Goal: Check status: Check status

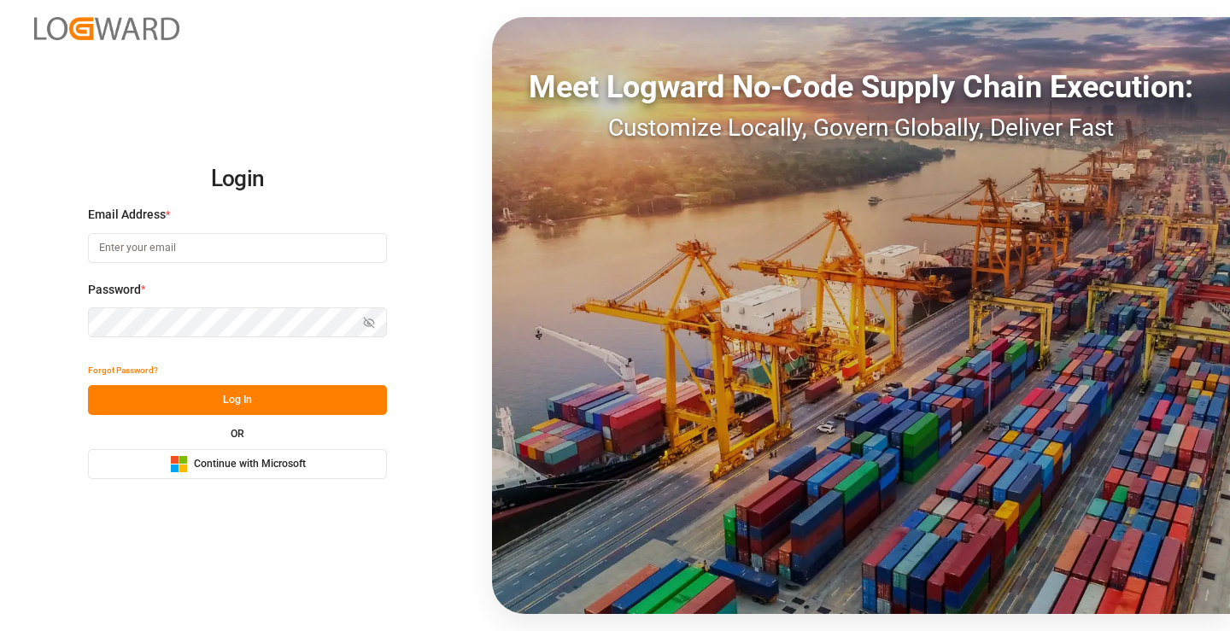
type input "[PERSON_NAME][EMAIL_ADDRESS][DOMAIN_NAME]"
click at [292, 401] on button "Log In" at bounding box center [237, 400] width 299 height 30
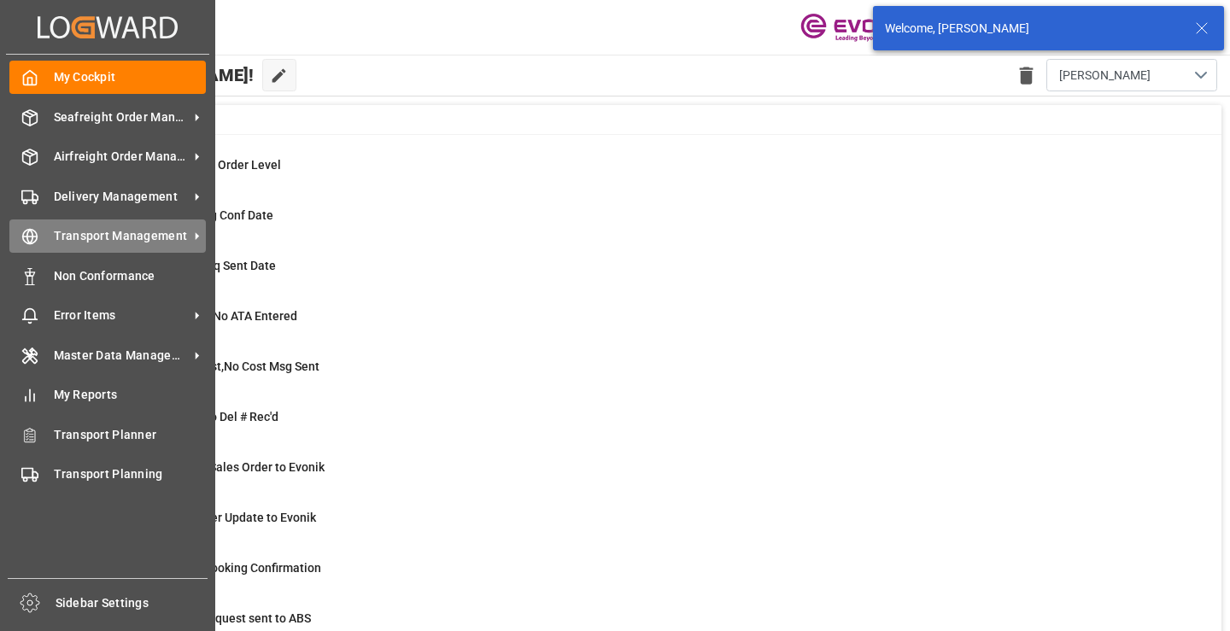
click at [29, 235] on icon at bounding box center [29, 236] width 17 height 17
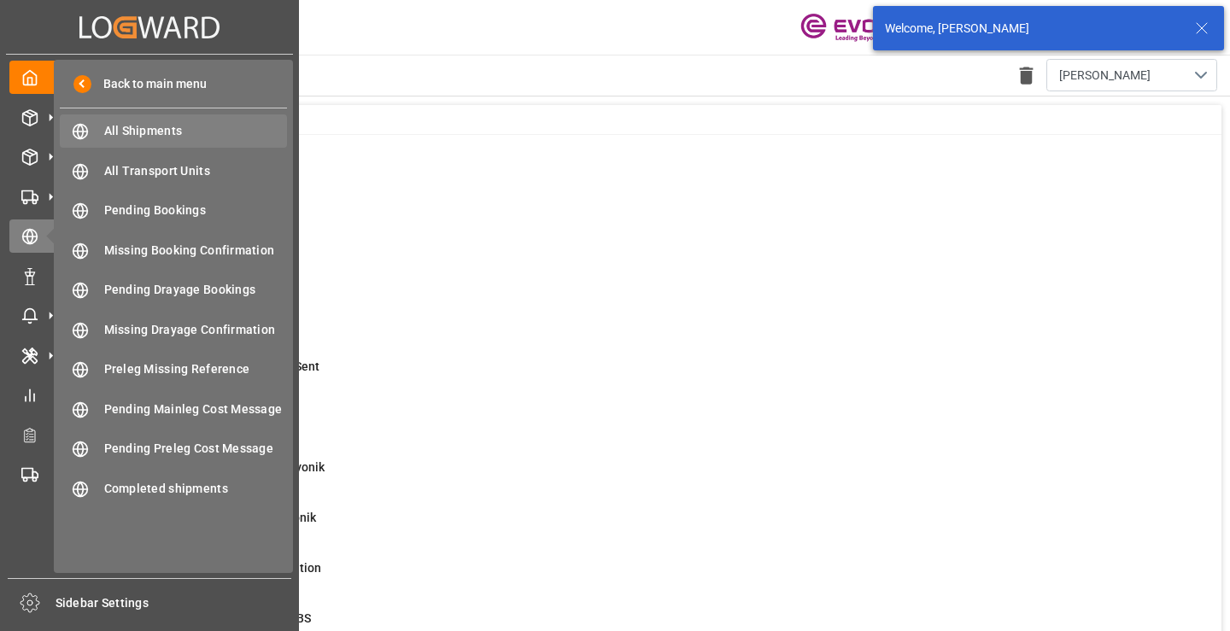
click at [162, 124] on span "All Shipments" at bounding box center [196, 131] width 184 height 18
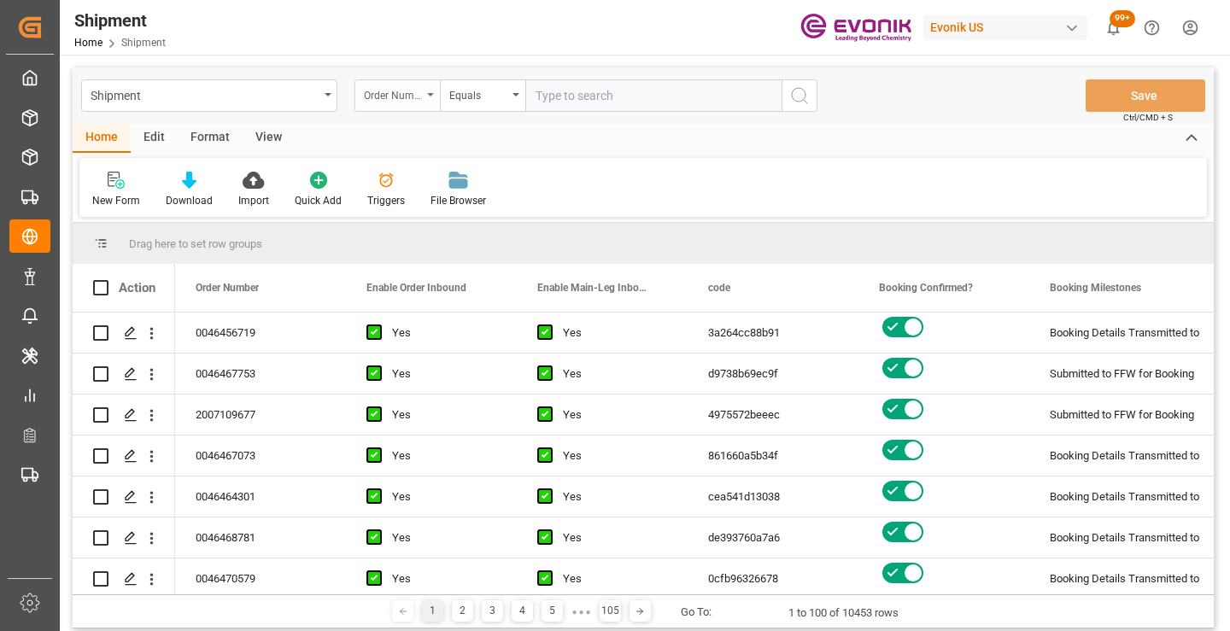
click at [392, 93] on div "Order Number" at bounding box center [393, 94] width 58 height 20
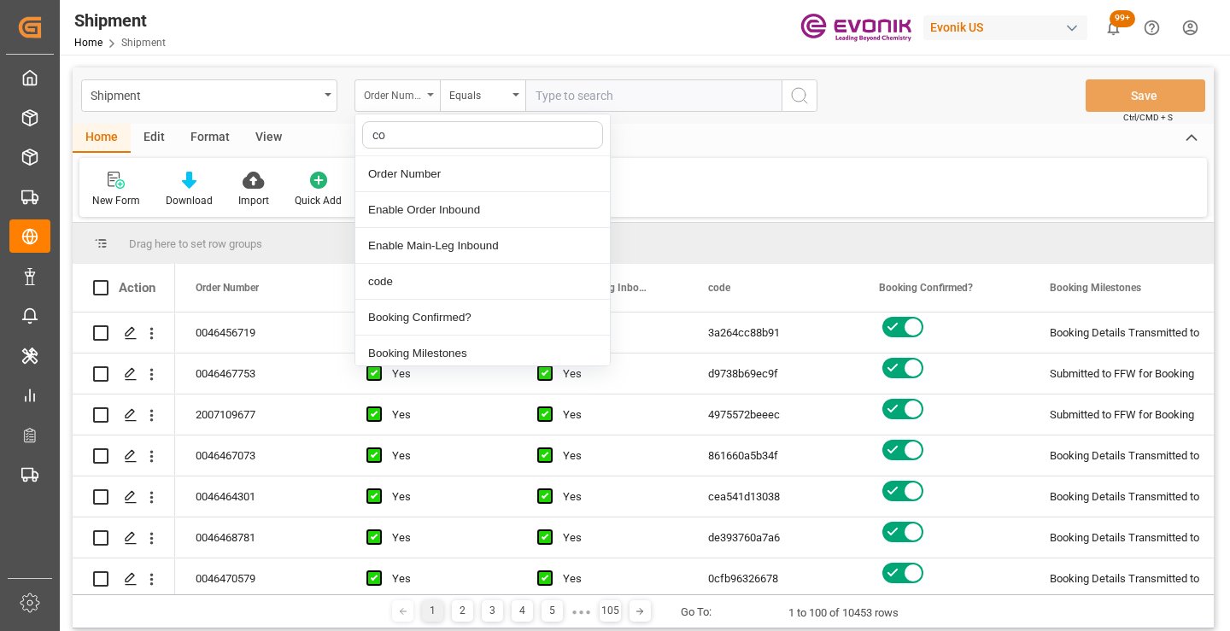
type input "cod"
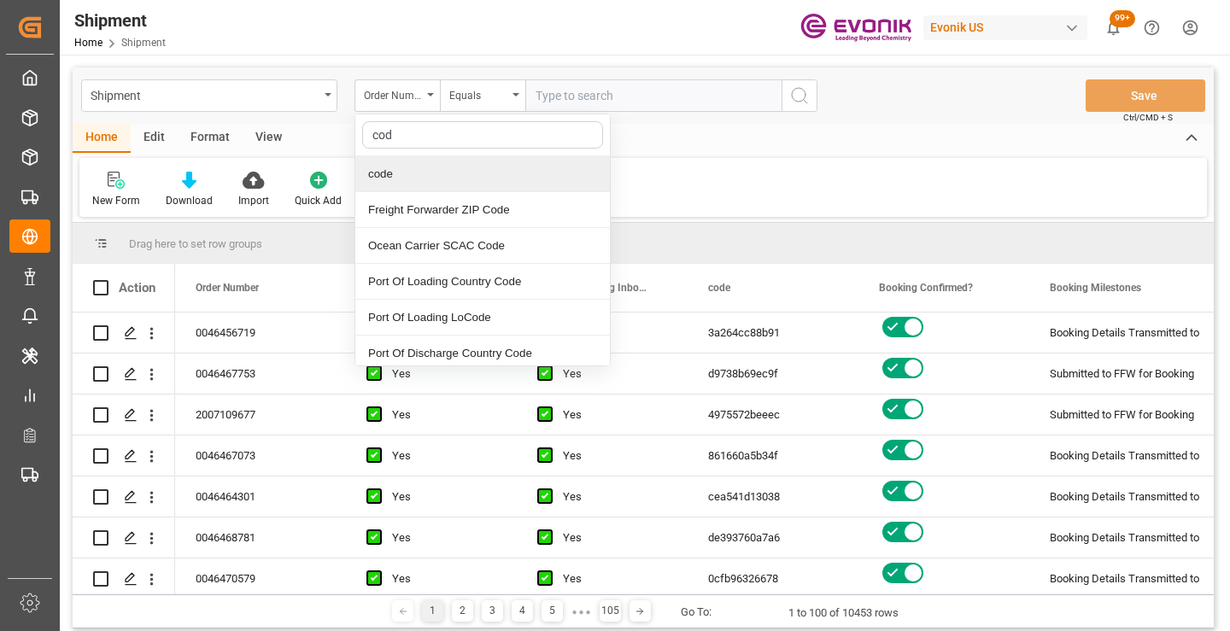
click at [438, 170] on div "code" at bounding box center [482, 174] width 255 height 36
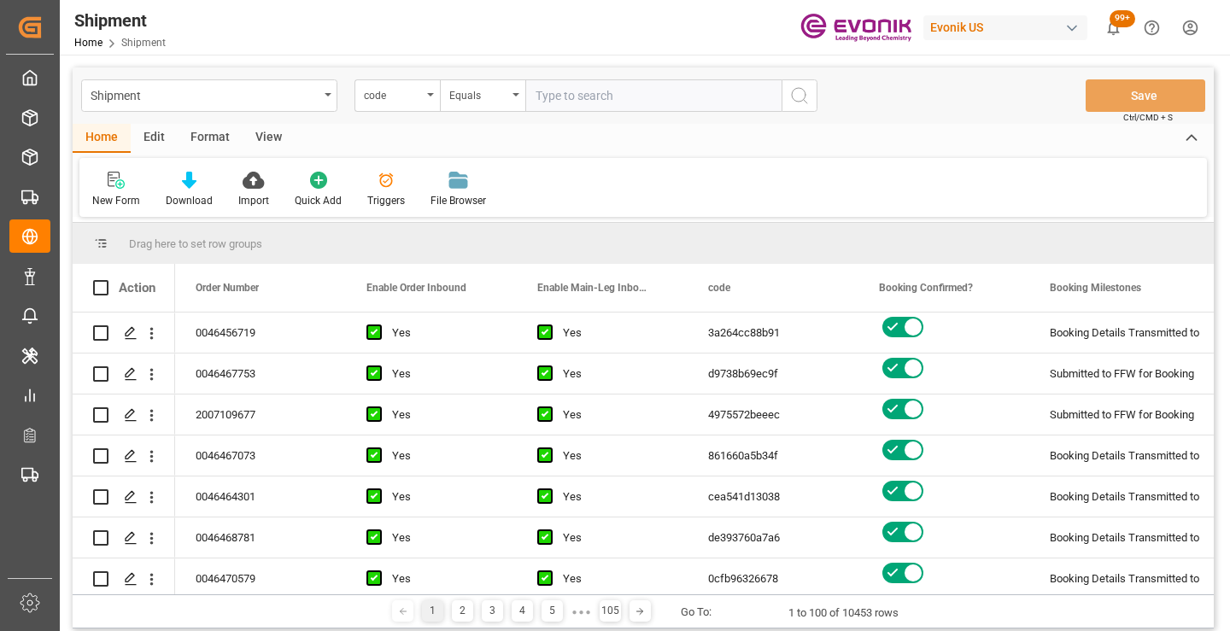
click at [633, 103] on input "text" at bounding box center [653, 95] width 256 height 32
click at [611, 99] on input "text" at bounding box center [653, 95] width 256 height 32
paste input "383ca99c6e81"
type input "383ca99c6e81"
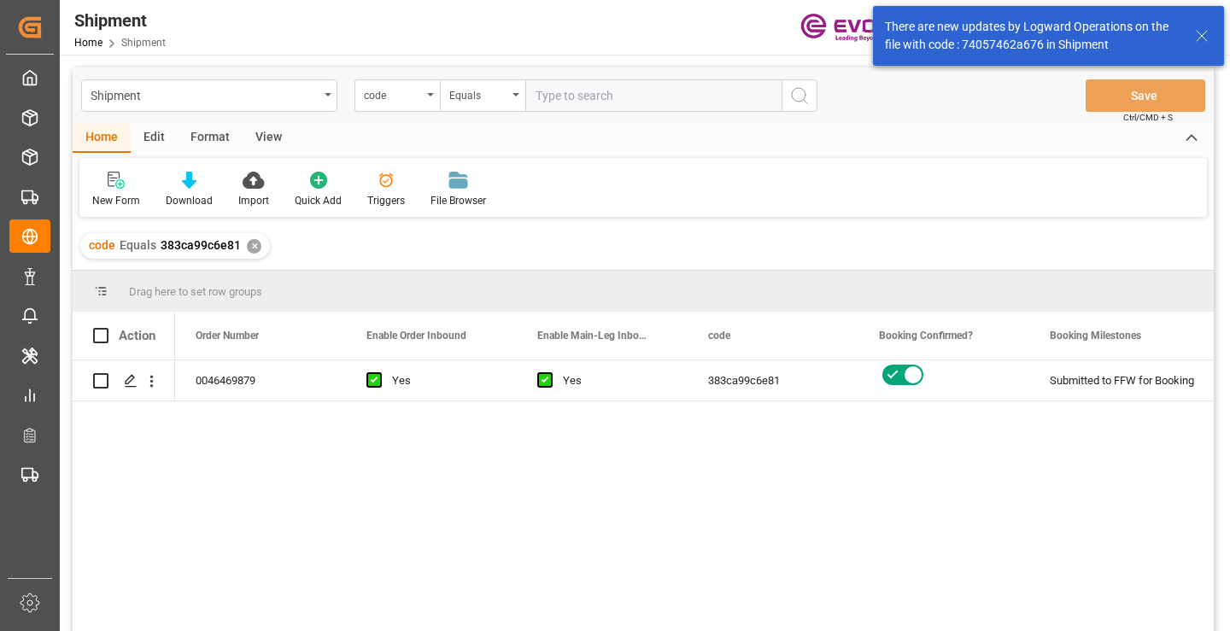
click at [930, 478] on div "0046469879 Yes Yes 383ca99c6e81 Submitted to FFW for Booking Active No" at bounding box center [694, 502] width 1039 height 282
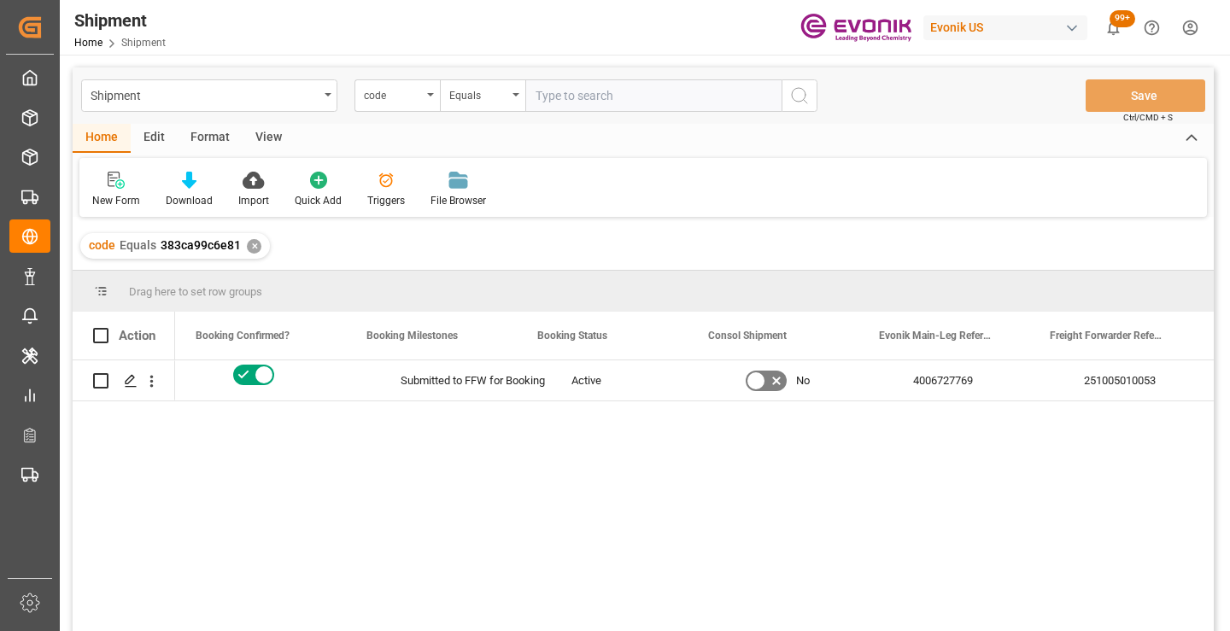
scroll to position [0, 683]
click at [1094, 386] on div "251005010053" at bounding box center [1114, 381] width 171 height 40
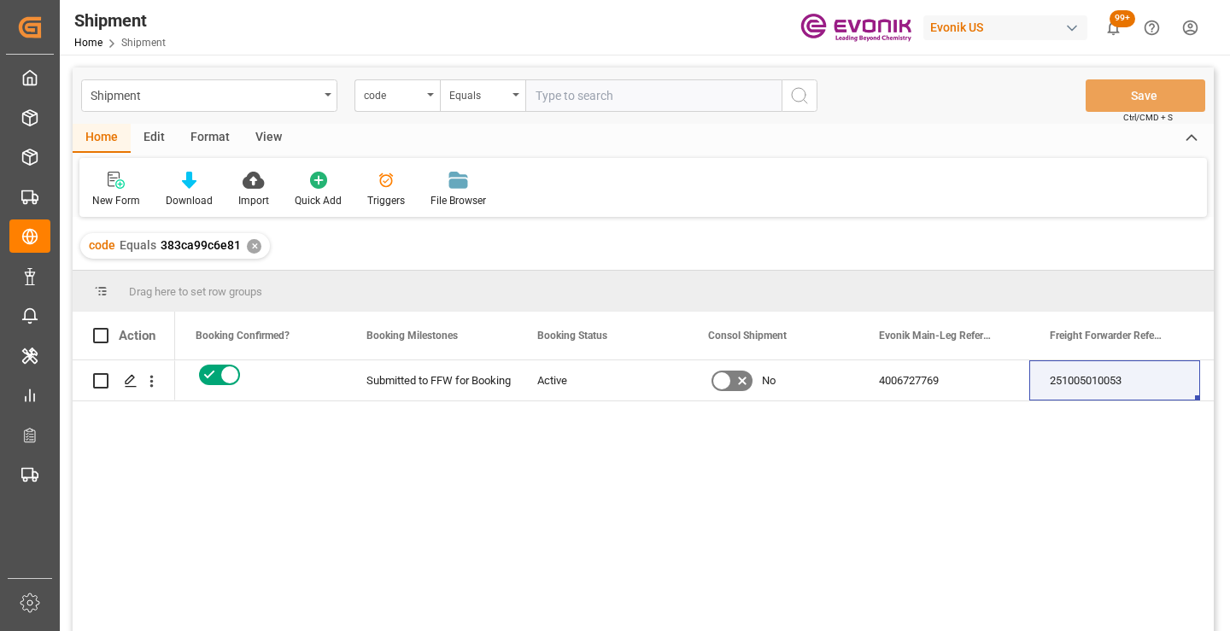
click at [255, 248] on div "✕" at bounding box center [254, 246] width 15 height 15
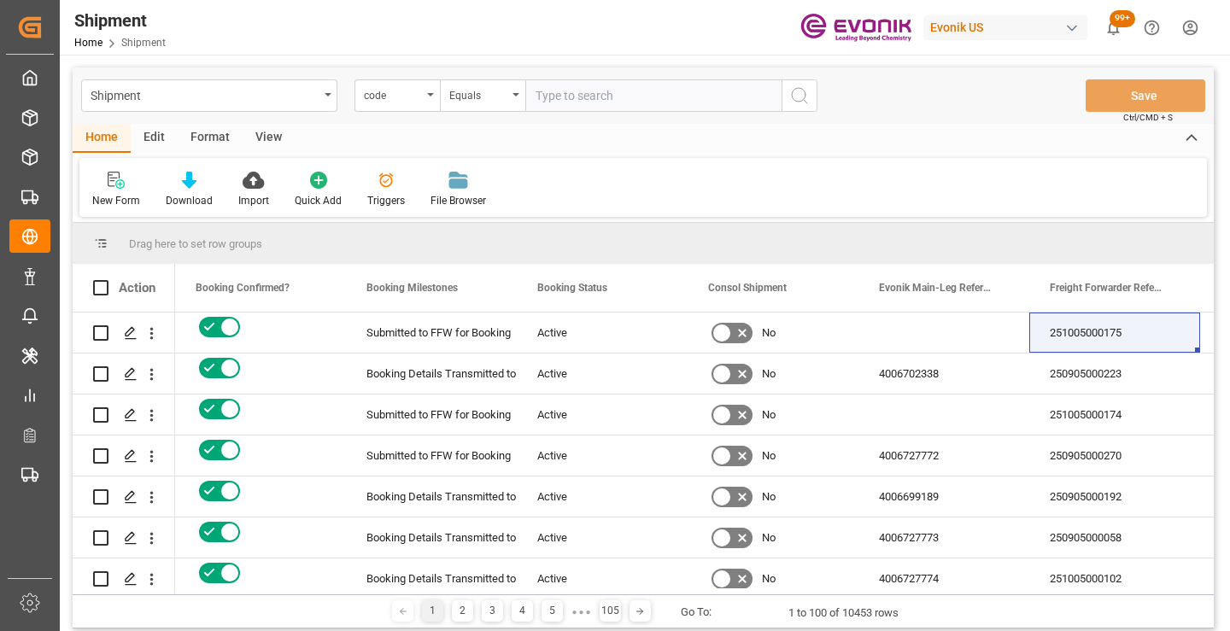
click at [621, 94] on input "text" at bounding box center [653, 95] width 256 height 32
paste input "4975572beeec"
type input "4975572beeec"
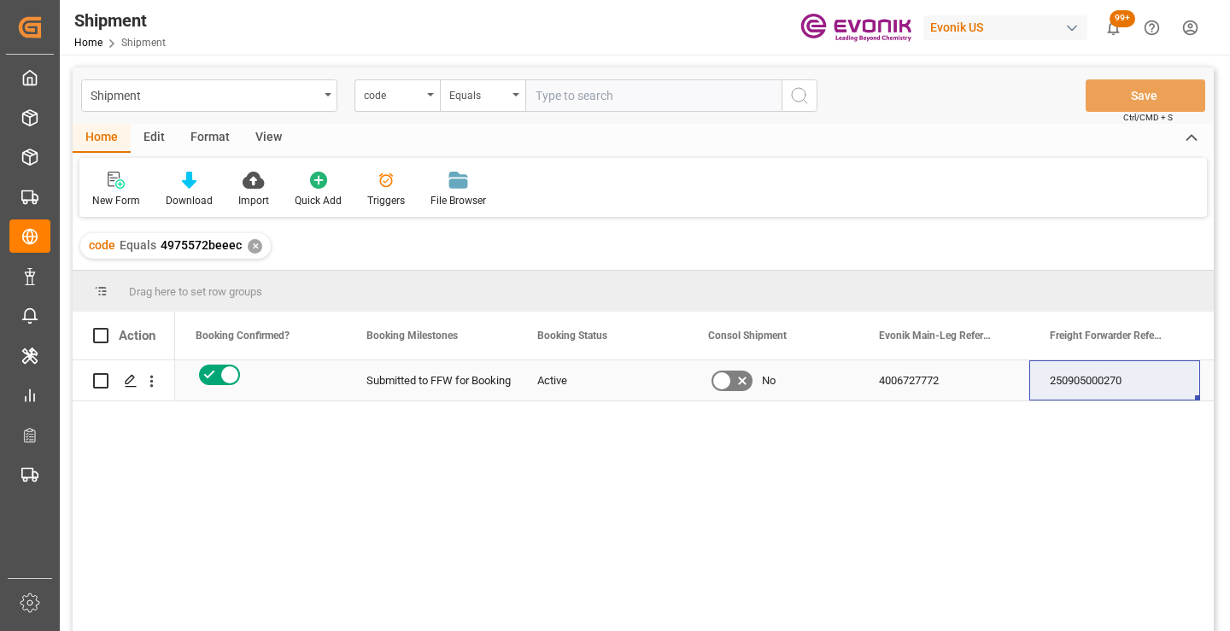
click at [1113, 380] on div "250905000270" at bounding box center [1114, 381] width 171 height 40
click at [251, 246] on div "✕" at bounding box center [255, 246] width 15 height 15
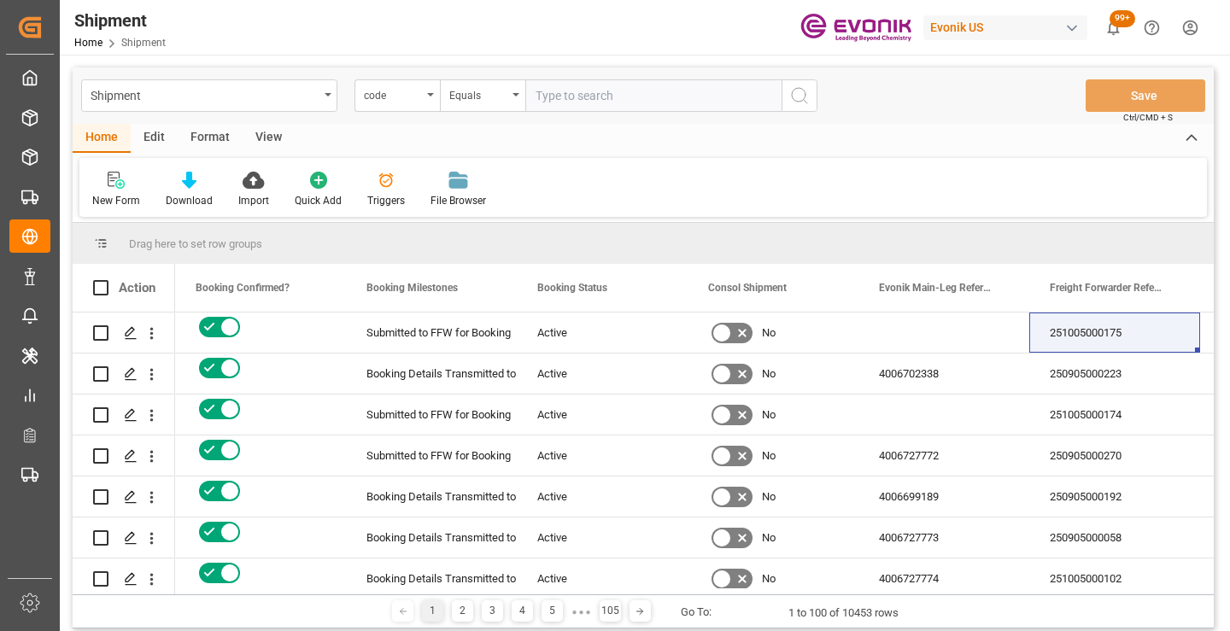
click at [682, 92] on input "text" at bounding box center [653, 95] width 256 height 32
paste input "cea541d13038"
type input "cea541d13038"
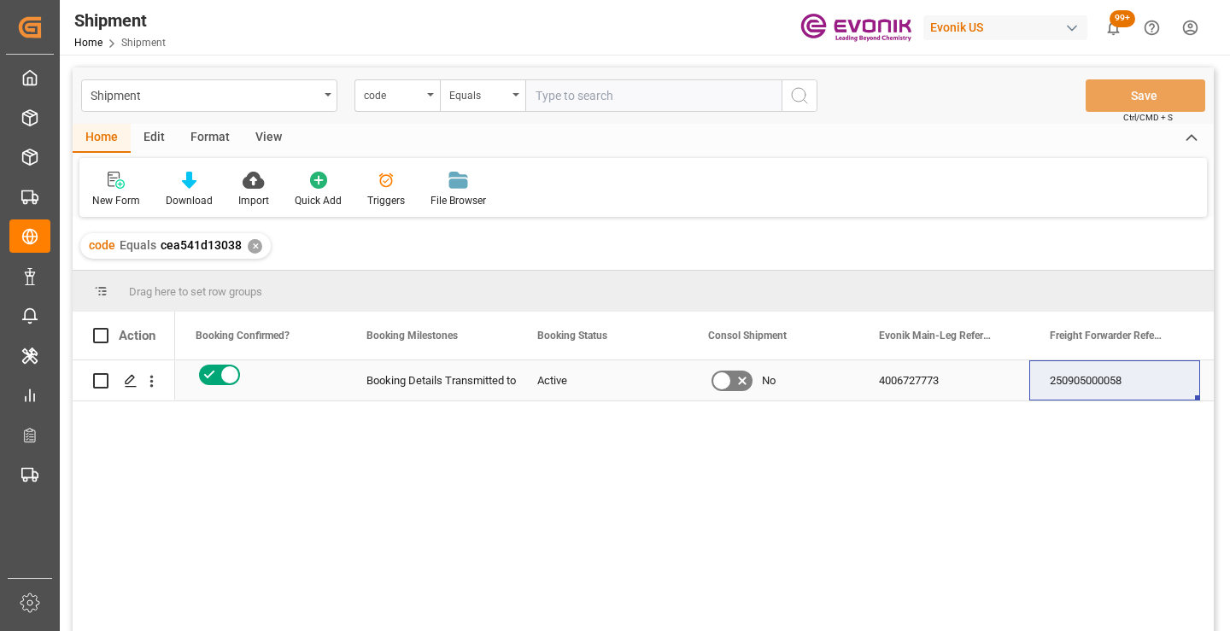
click at [1102, 386] on div "250905000058" at bounding box center [1114, 381] width 171 height 40
click at [249, 247] on div "✕" at bounding box center [255, 246] width 15 height 15
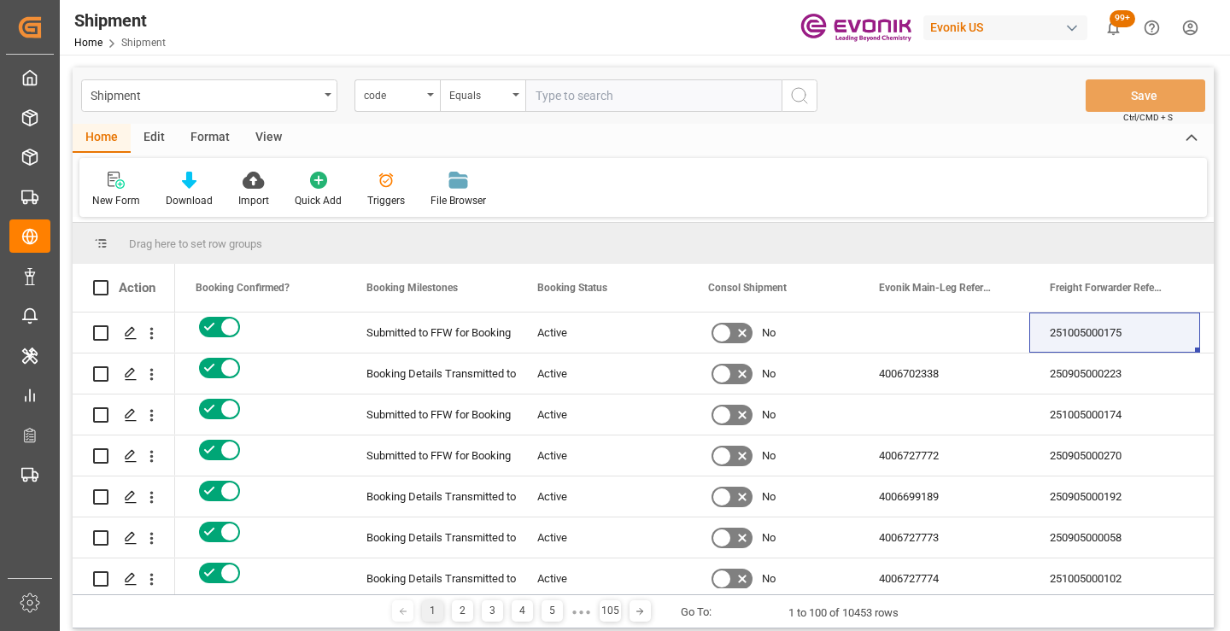
click at [633, 100] on input "text" at bounding box center [653, 95] width 256 height 32
paste input "de393760a7a6"
type input "de393760a7a6"
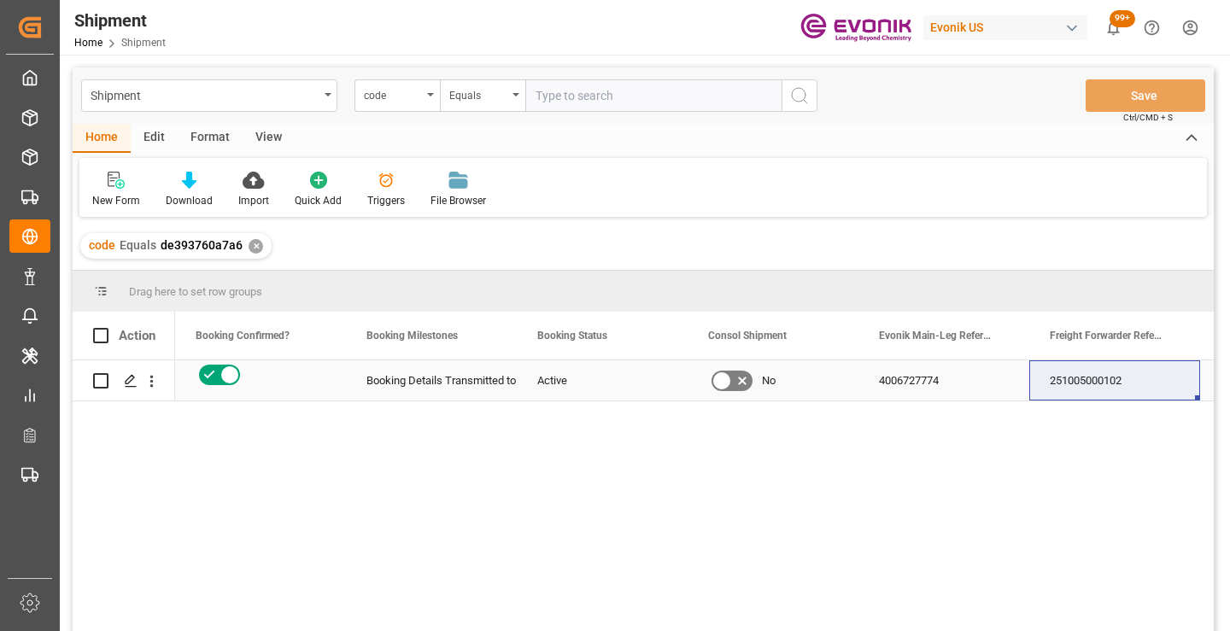
click at [1082, 393] on div "251005000102" at bounding box center [1114, 381] width 171 height 40
click at [255, 249] on div "✕" at bounding box center [256, 246] width 15 height 15
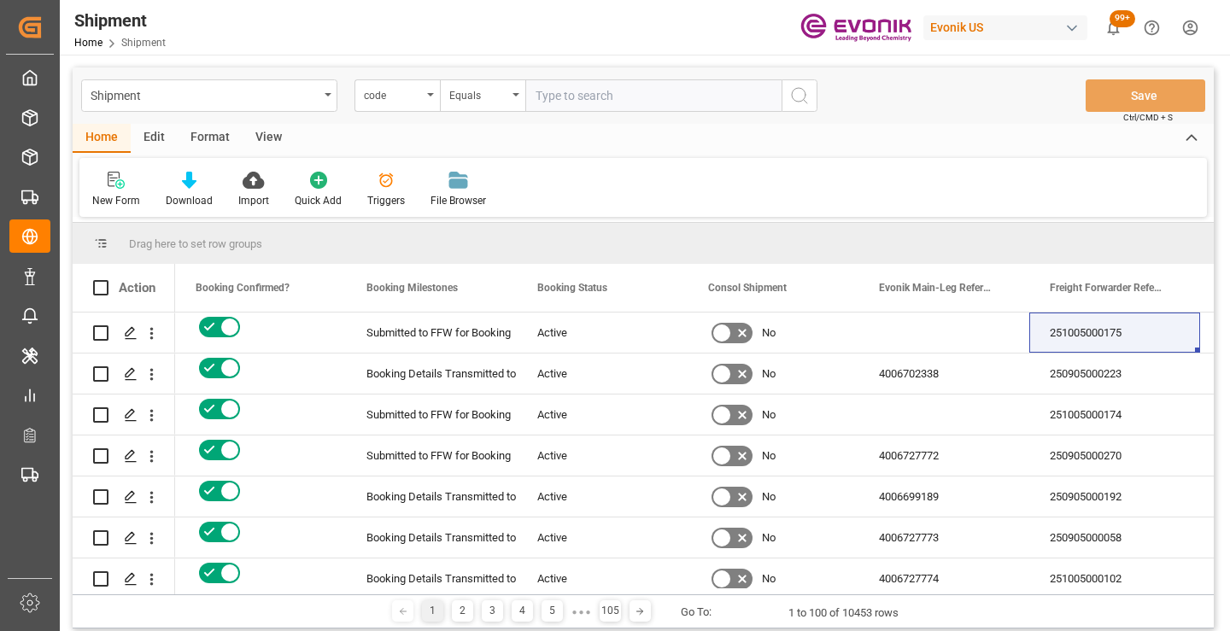
click at [617, 99] on input "text" at bounding box center [653, 95] width 256 height 32
paste input "006e901fece5"
type input "006e901fece5"
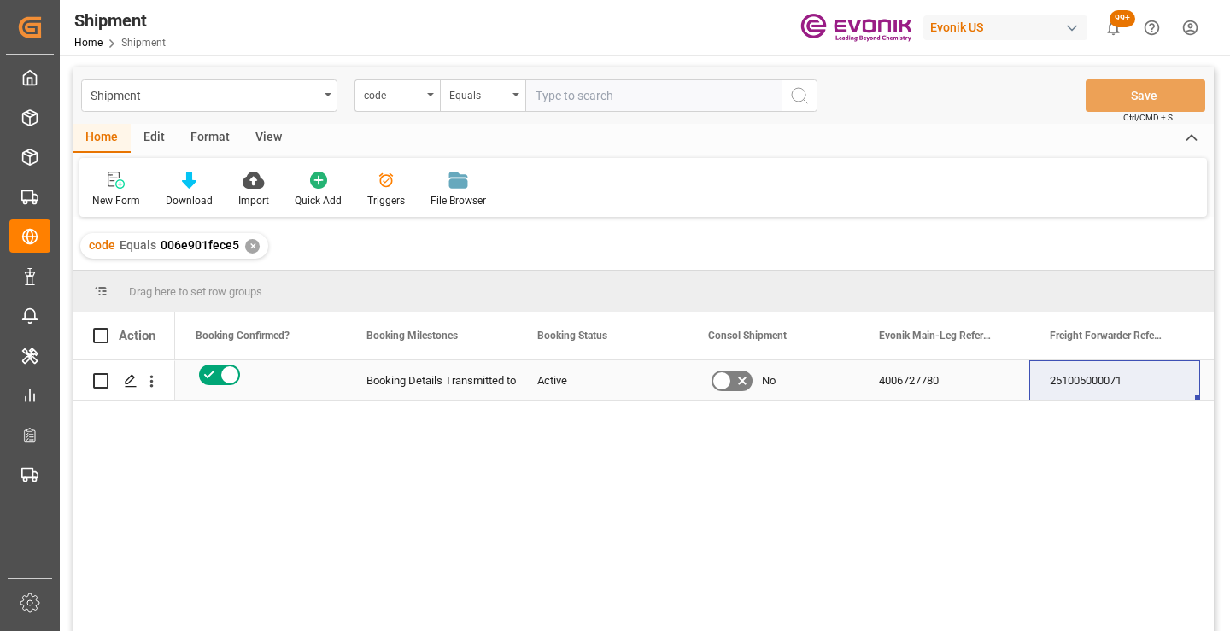
click at [1120, 384] on div "251005000071" at bounding box center [1114, 381] width 171 height 40
click at [245, 242] on div "✕" at bounding box center [252, 246] width 15 height 15
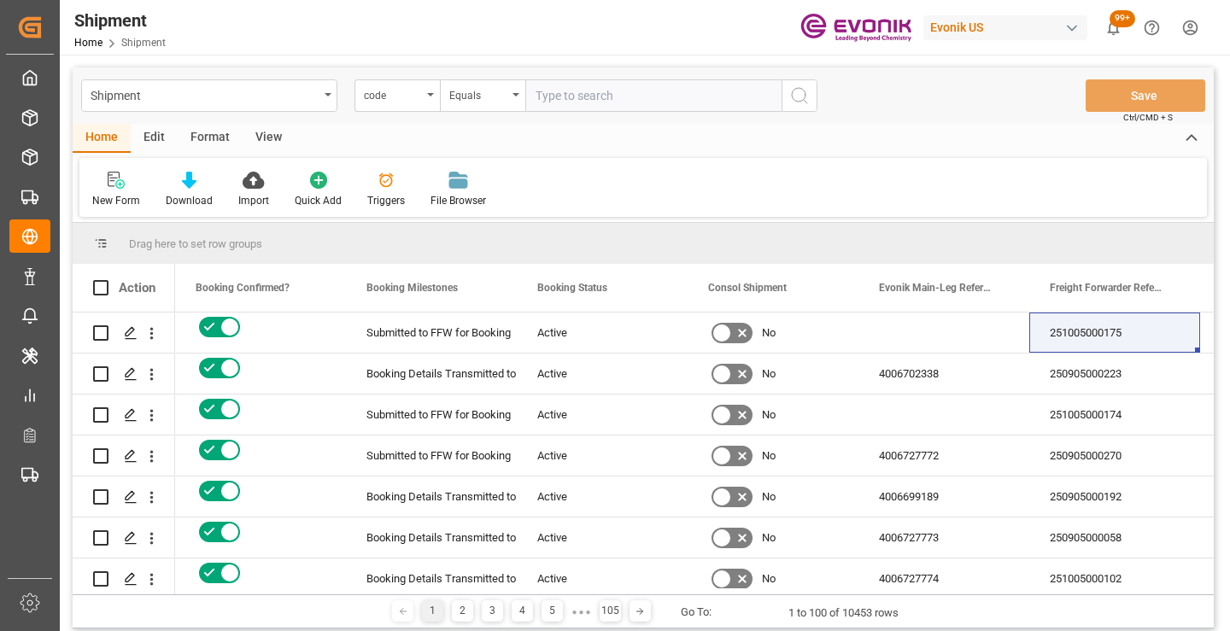
click at [588, 97] on input "text" at bounding box center [653, 95] width 256 height 32
paste input "0cfb96326678"
type input "0cfb96326678"
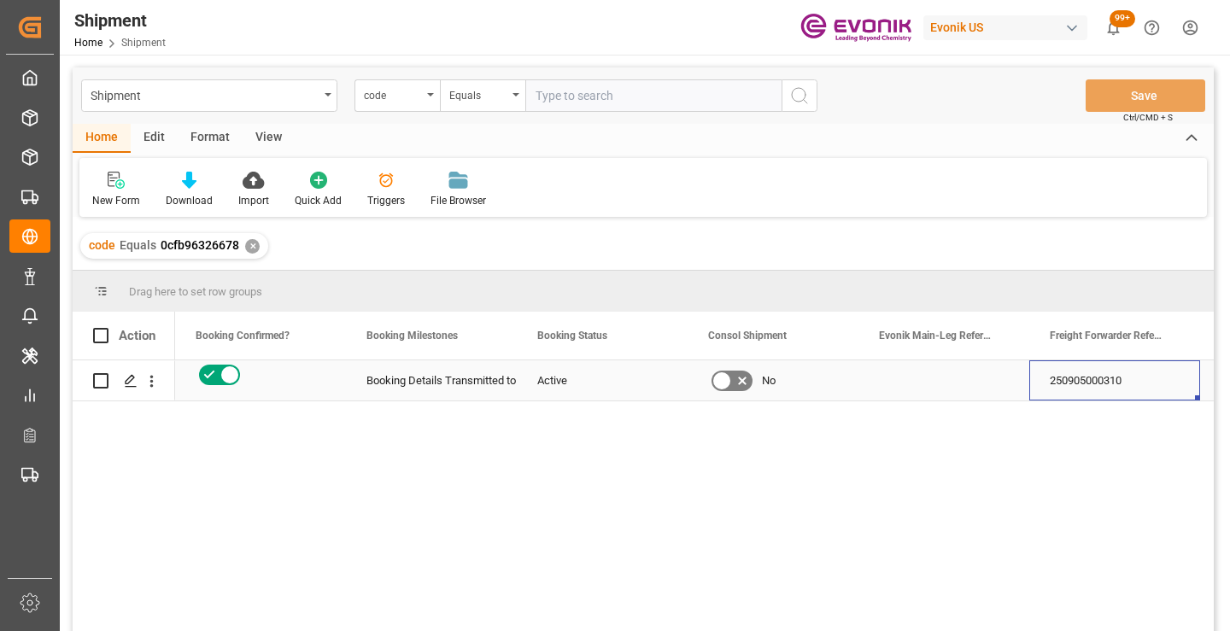
click at [1088, 380] on div "250905000310" at bounding box center [1114, 381] width 171 height 40
